Goal: Obtain resource: Download file/media

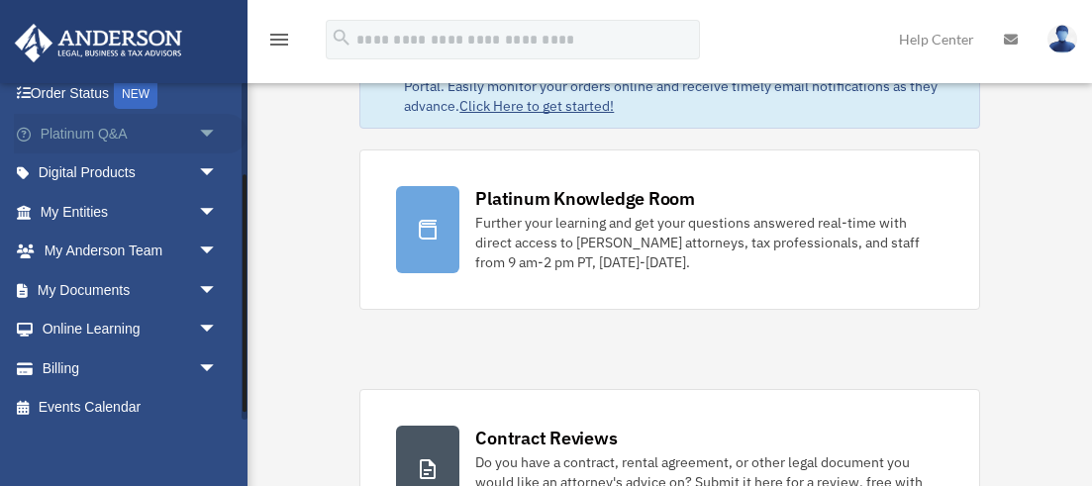
scroll to position [132, 0]
click at [123, 281] on link "My Documents arrow_drop_down" at bounding box center [131, 289] width 234 height 40
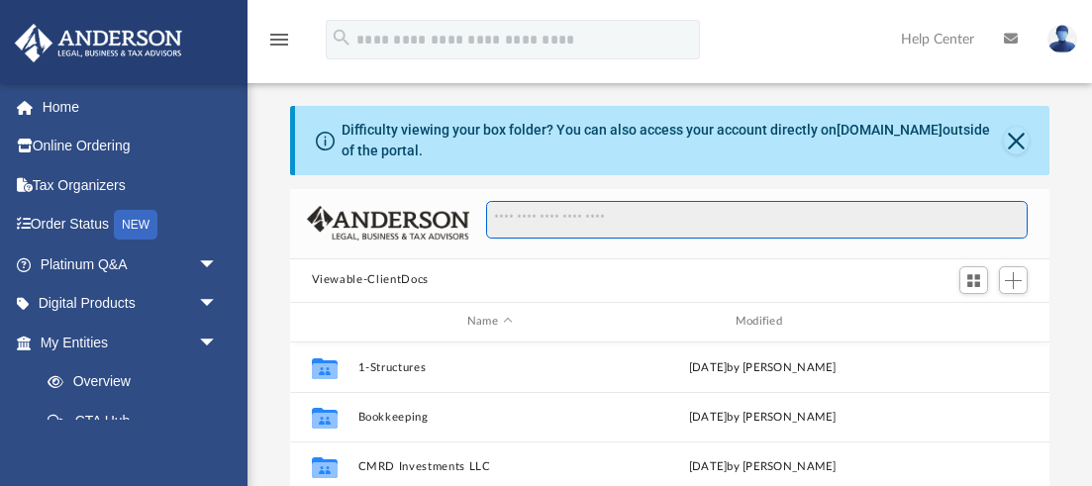
click at [561, 219] on input "Search files and folders" at bounding box center [756, 220] width 541 height 38
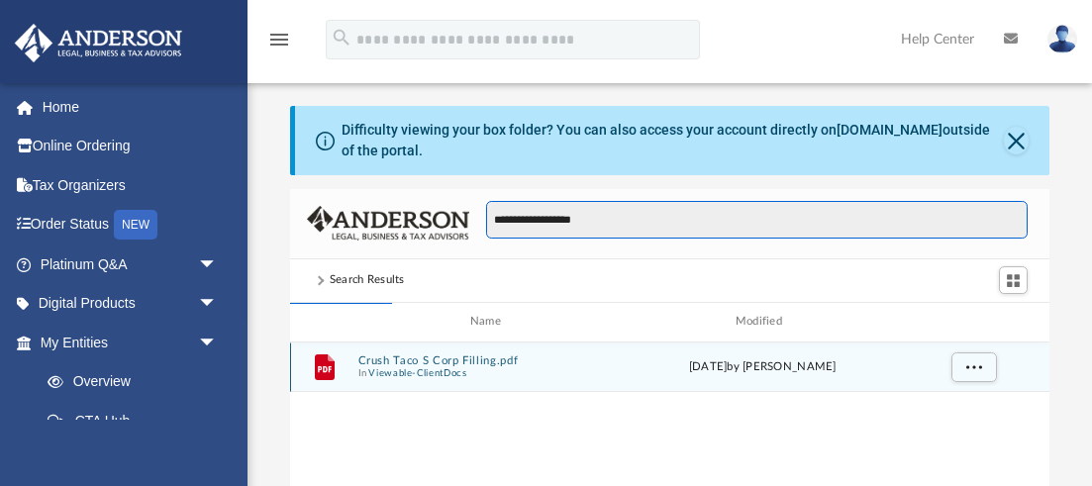
type input "**********"
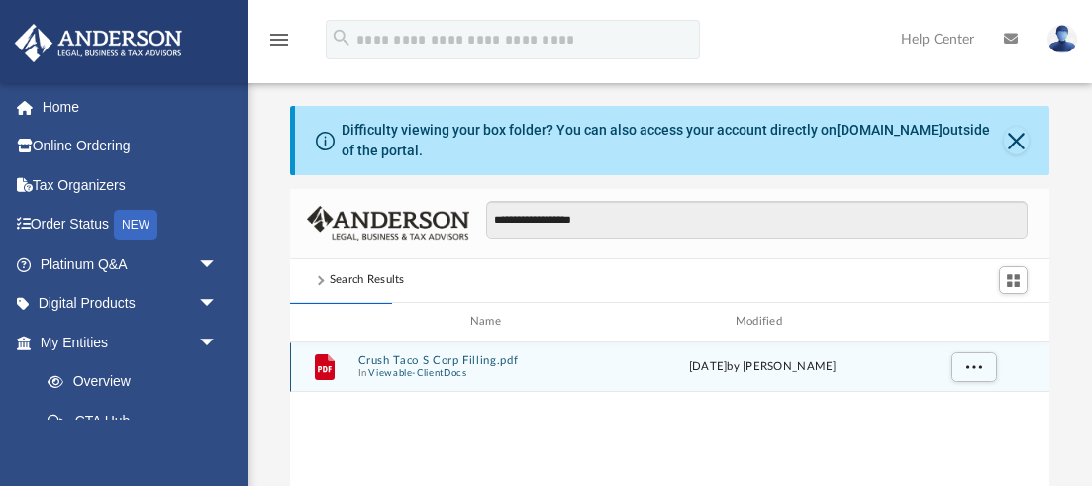
click at [475, 359] on button "Crush Taco S Corp Filling.pdf" at bounding box center [489, 359] width 264 height 13
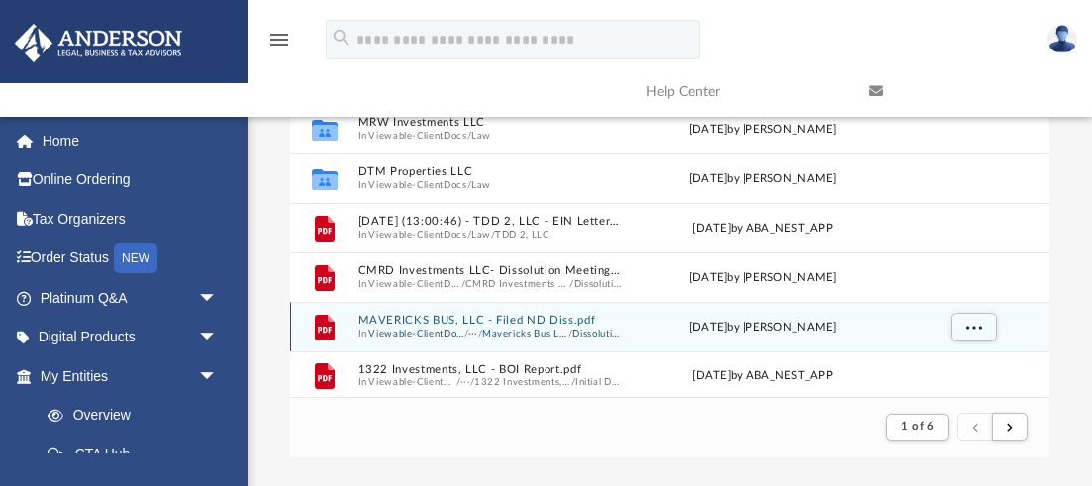
scroll to position [2124, 0]
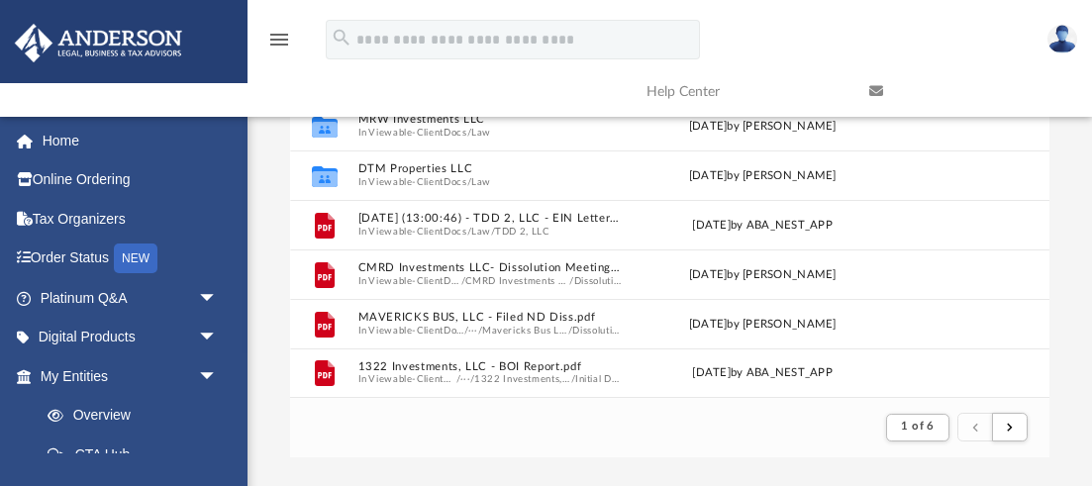
click at [804, 430] on footer "1 of 6" at bounding box center [670, 427] width 760 height 60
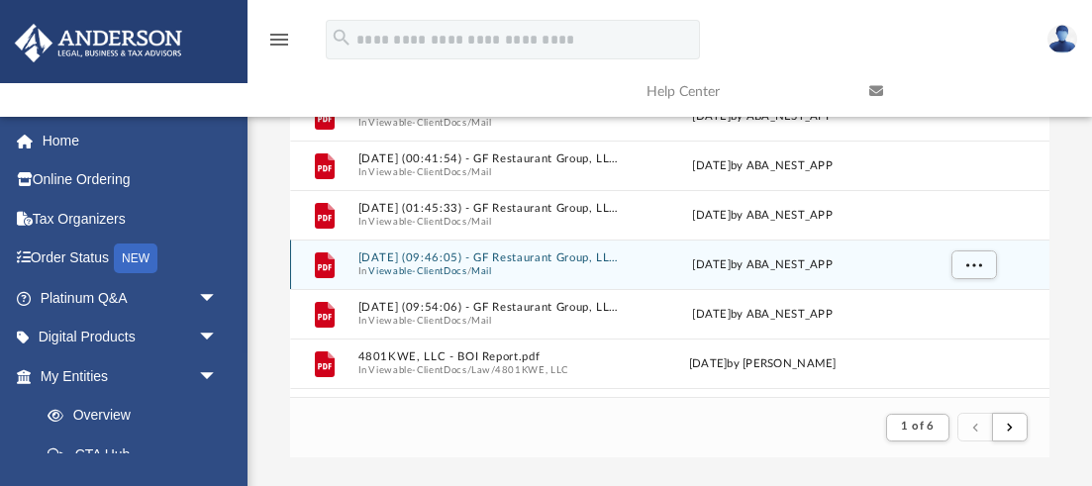
scroll to position [1739, 0]
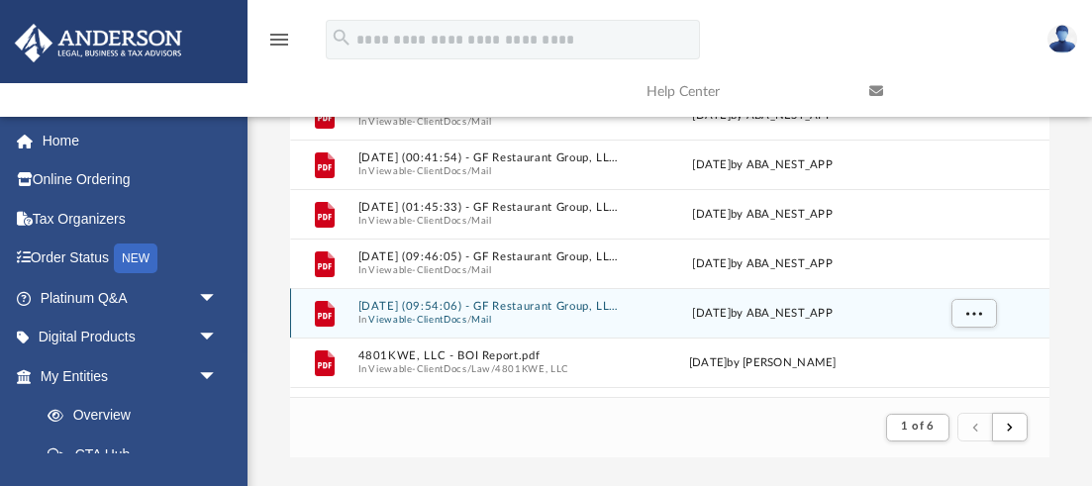
click at [394, 308] on button "2025.01.28 (09:54:06) - GF Restaurant Group, LLC - Mail from GF RESTAURANT GROU…" at bounding box center [489, 306] width 264 height 13
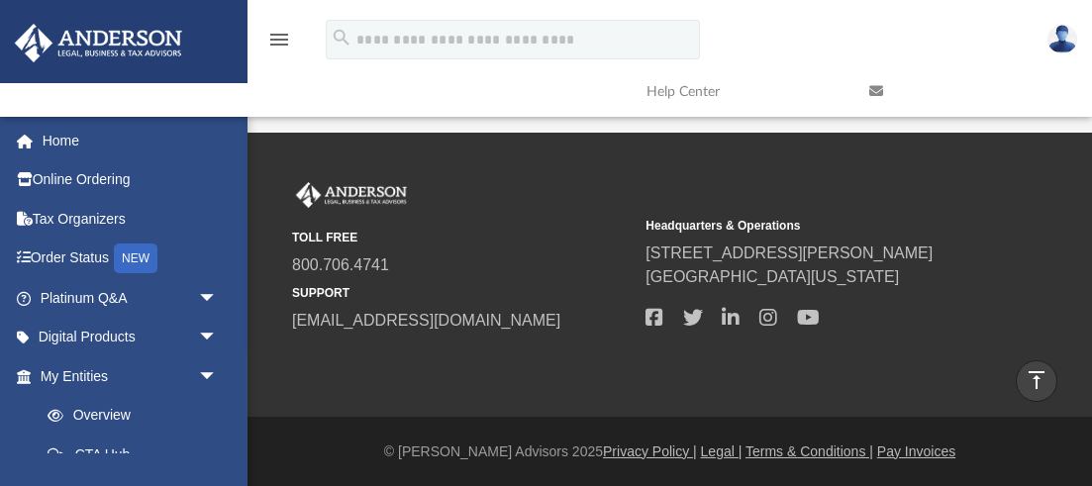
scroll to position [0, 0]
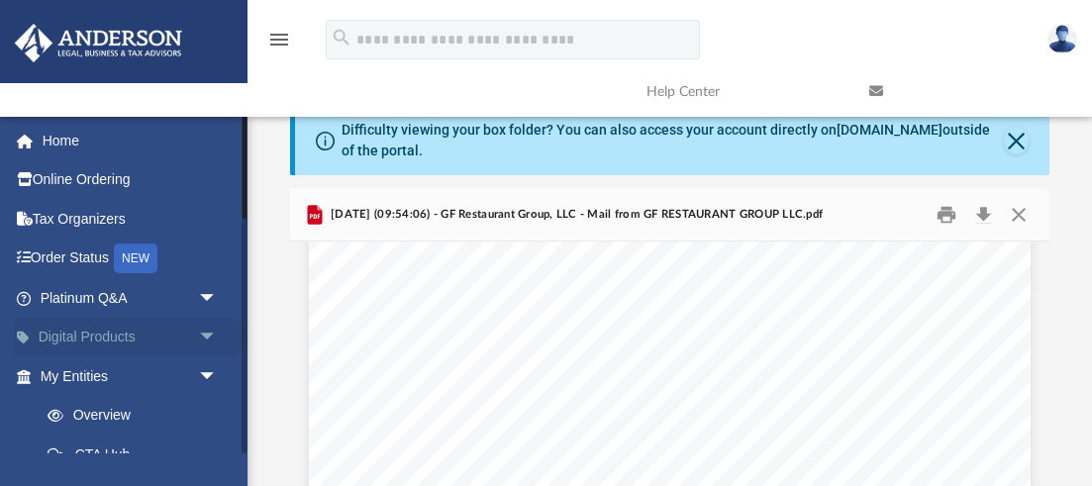
click at [204, 333] on span "arrow_drop_down" at bounding box center [218, 338] width 40 height 41
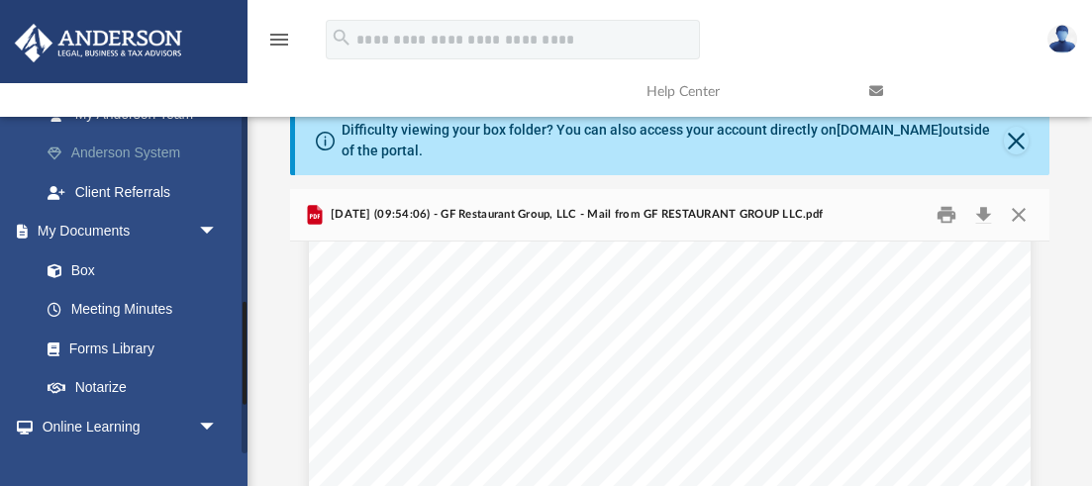
scroll to position [732, 0]
click at [118, 303] on link "Meeting Minutes" at bounding box center [138, 309] width 220 height 40
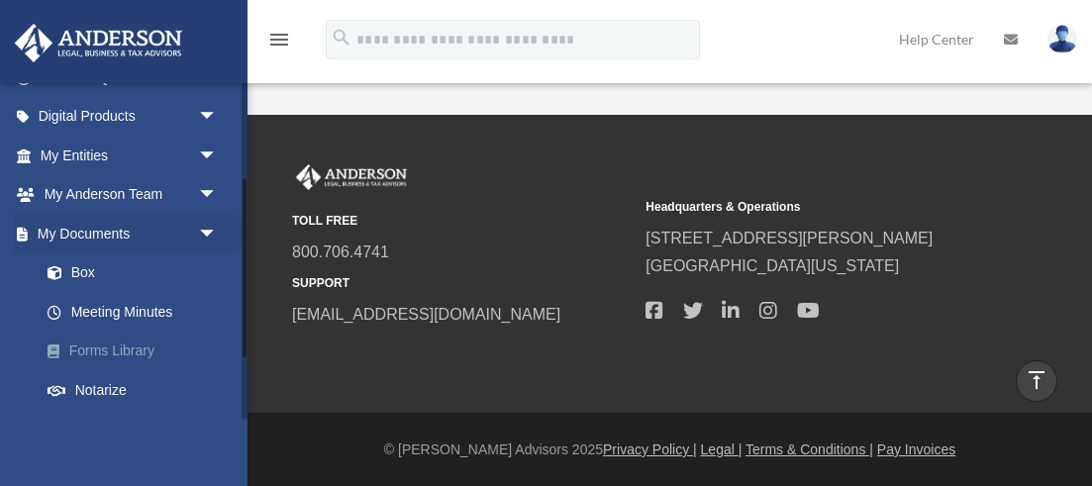
scroll to position [182, 0]
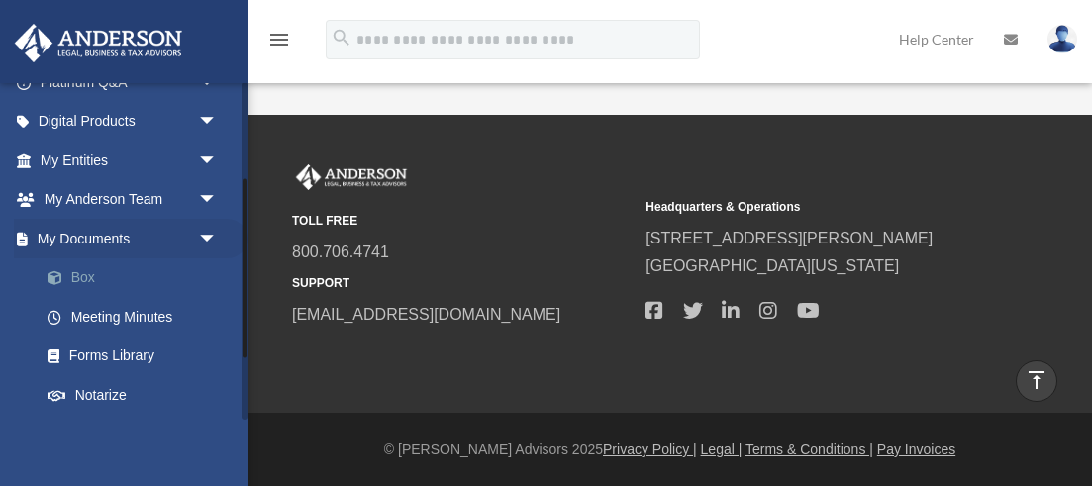
click at [82, 267] on link "Box" at bounding box center [138, 278] width 220 height 40
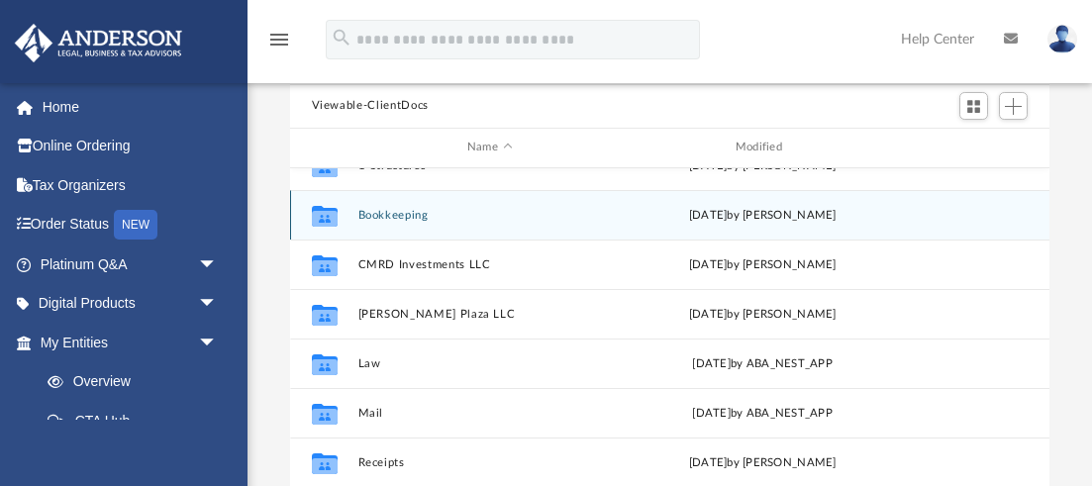
scroll to position [33, 0]
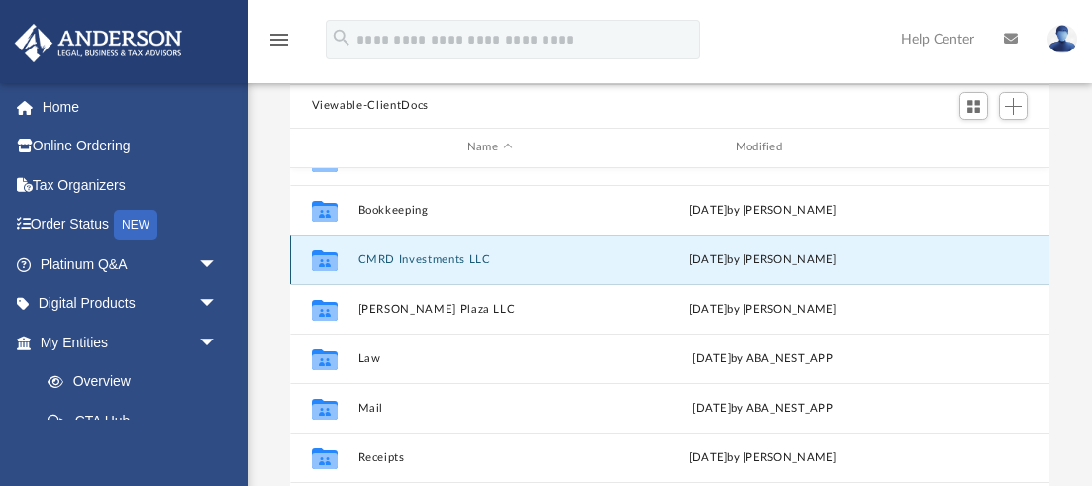
click at [451, 261] on button "CMRD Investments LLC" at bounding box center [489, 259] width 264 height 13
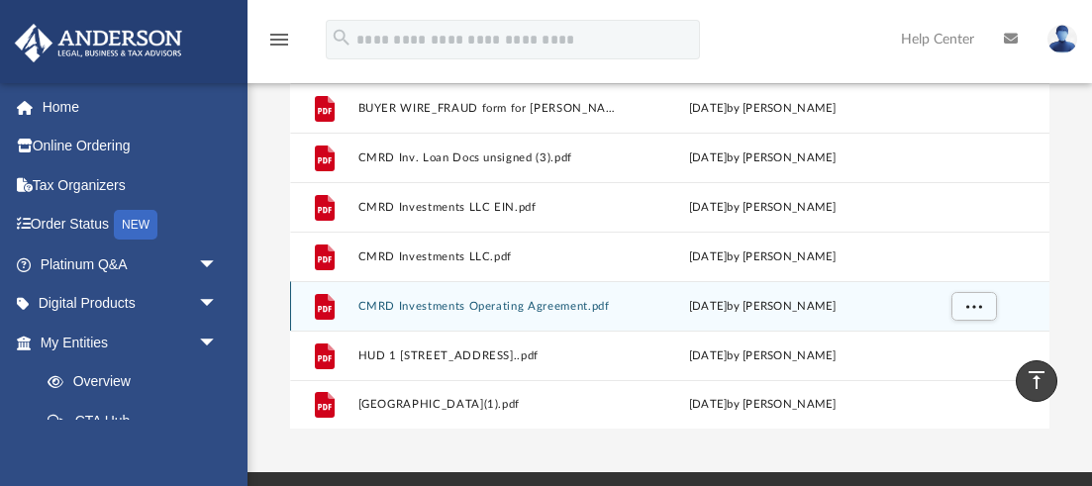
scroll to position [311, 0]
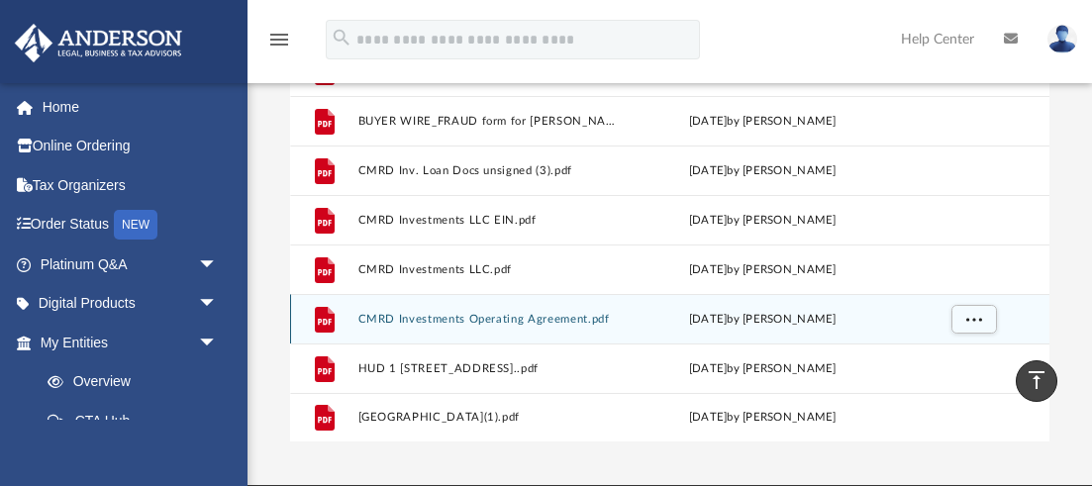
click at [520, 325] on div "File CMRD Investments Operating Agreement.pdf Wed Jan 18 2023 by Derrick Kuenzel" at bounding box center [670, 318] width 760 height 49
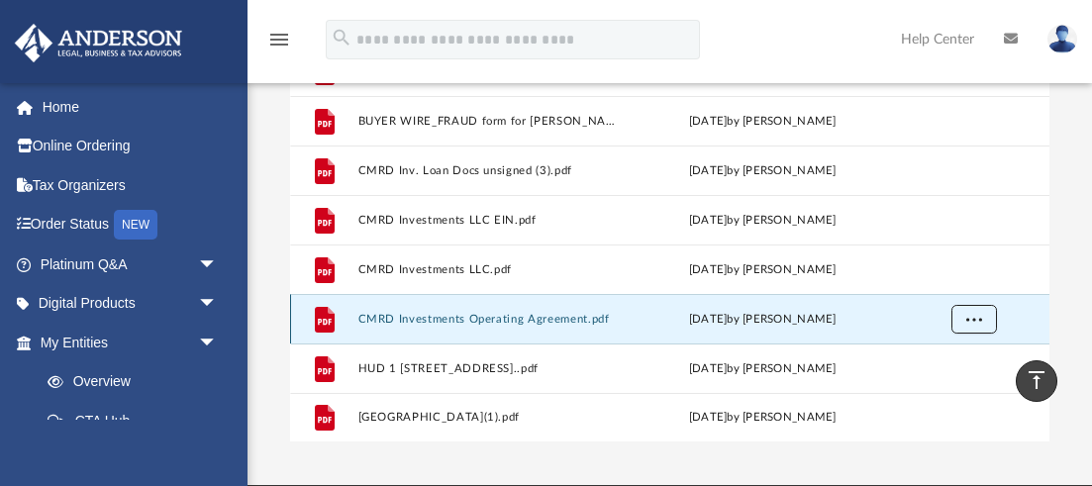
click at [965, 317] on span "More options" at bounding box center [973, 318] width 16 height 11
click at [947, 358] on li "Preview" at bounding box center [954, 358] width 57 height 21
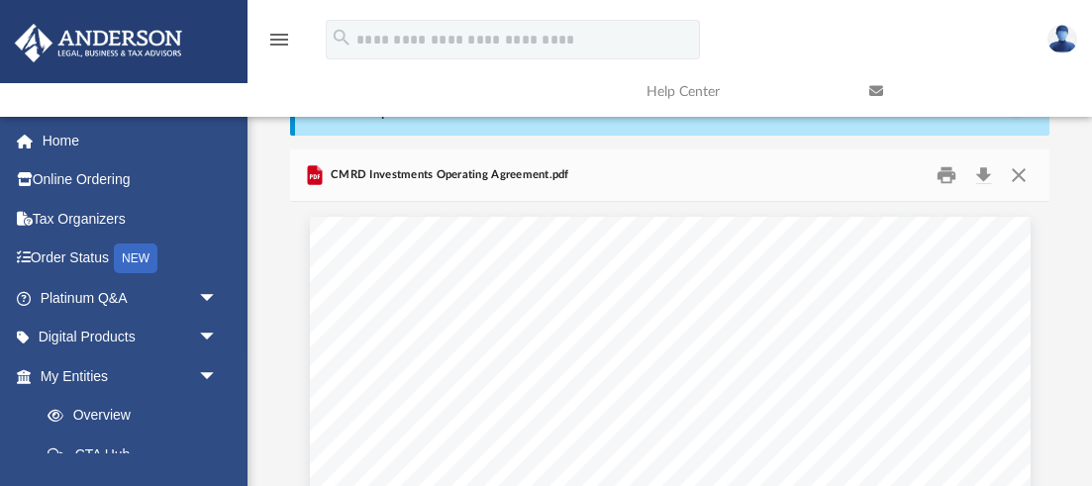
scroll to position [0, 0]
